Goal: Find specific page/section: Find specific page/section

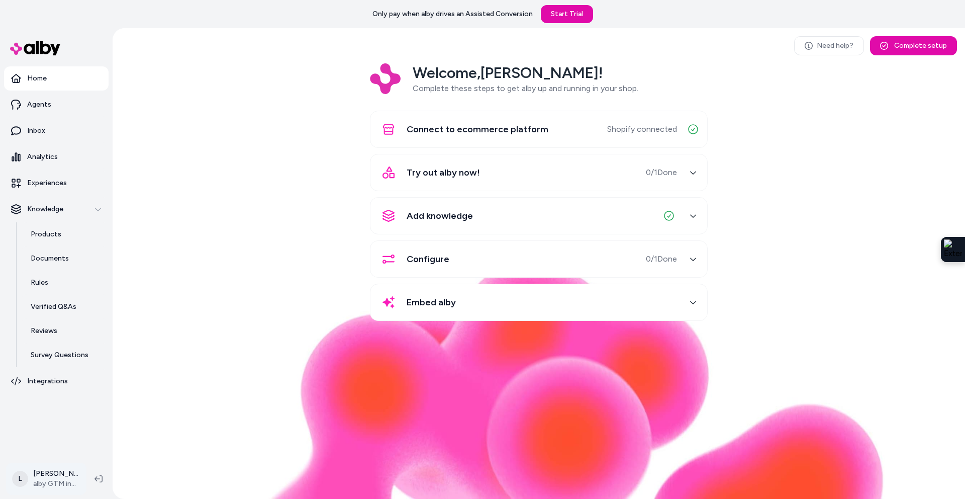
click at [63, 469] on html "Only pay when alby drives an Assisted Conversion Start Trial Home Agents Inbox …" at bounding box center [482, 249] width 965 height 499
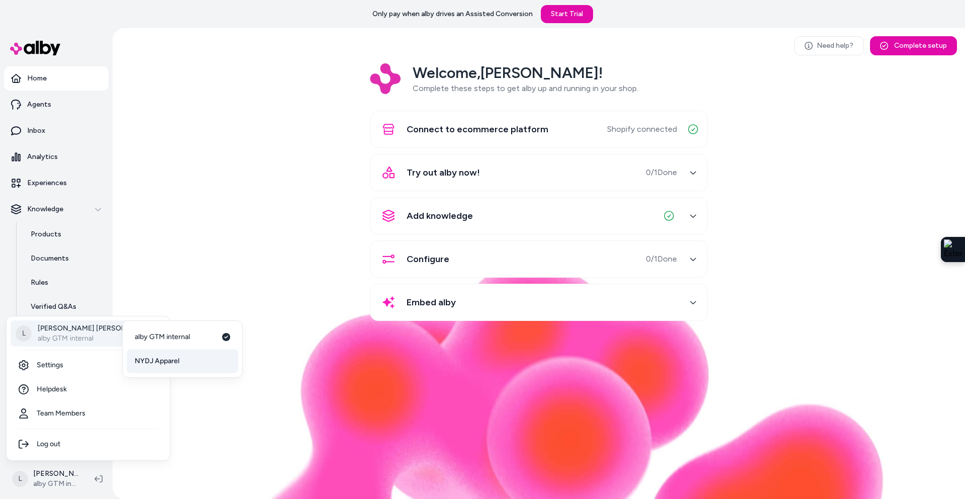
click at [162, 356] on span "NYDJ Apparel" at bounding box center [157, 361] width 45 height 10
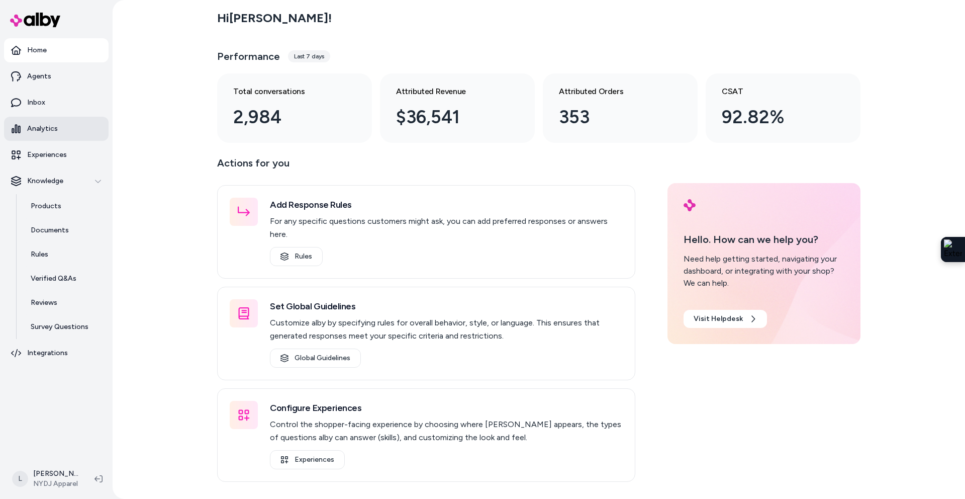
click at [43, 129] on p "Analytics" at bounding box center [42, 129] width 31 height 10
